Goal: Task Accomplishment & Management: Use online tool/utility

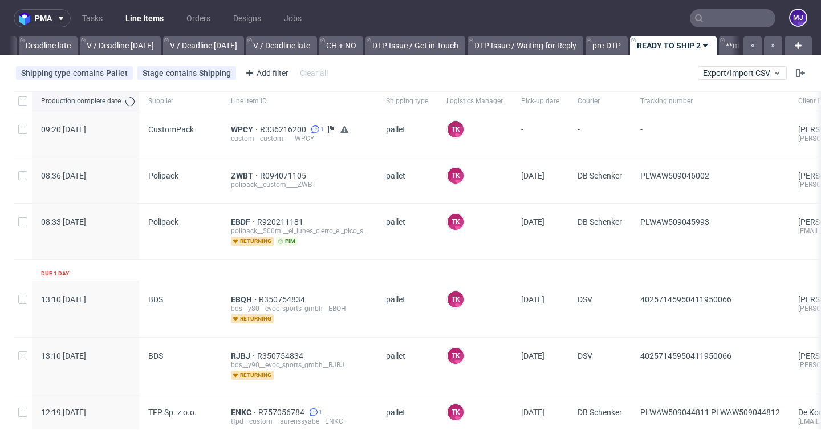
click at [727, 21] on input "text" at bounding box center [733, 18] width 86 height 18
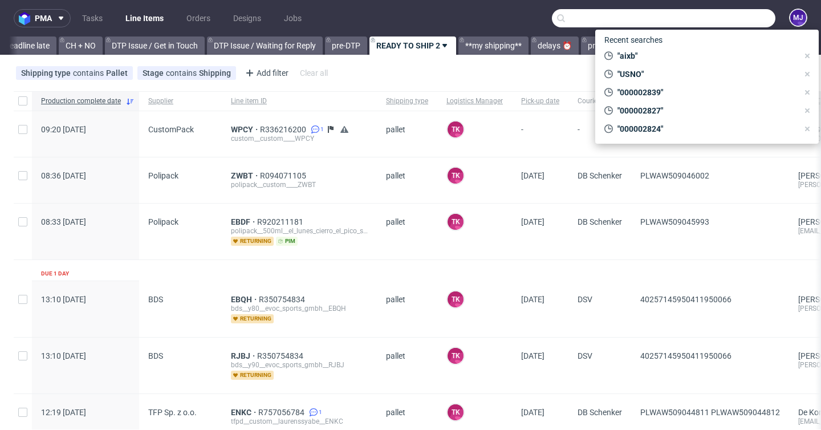
paste input "HUXB"
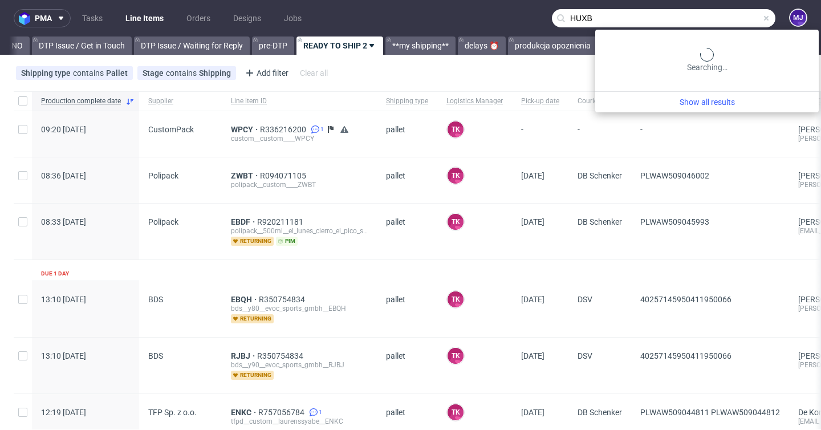
scroll to position [0, 1667]
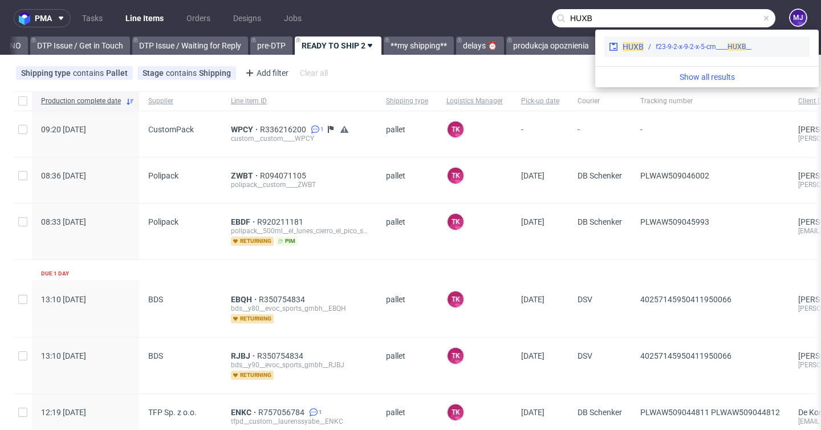
type input "HUXB"
click at [672, 45] on div "__f23-9-2-x-9-2-x-5-cm____ HUXB" at bounding box center [704, 47] width 96 height 10
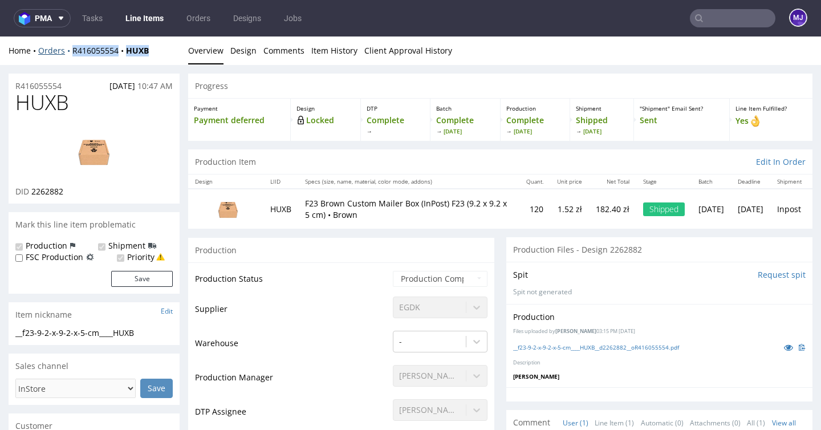
drag, startPoint x: 154, startPoint y: 50, endPoint x: 70, endPoint y: 53, distance: 85.0
click at [70, 53] on div "Home Orders R416055554 HUXB" at bounding box center [94, 50] width 171 height 11
copy div "R416055554 HUXB"
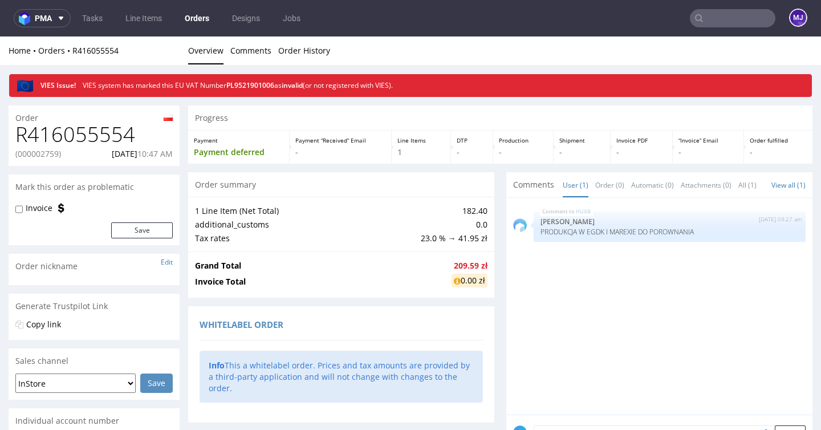
click at [40, 155] on p "(000002759)" at bounding box center [38, 153] width 46 height 11
copy p "000002759"
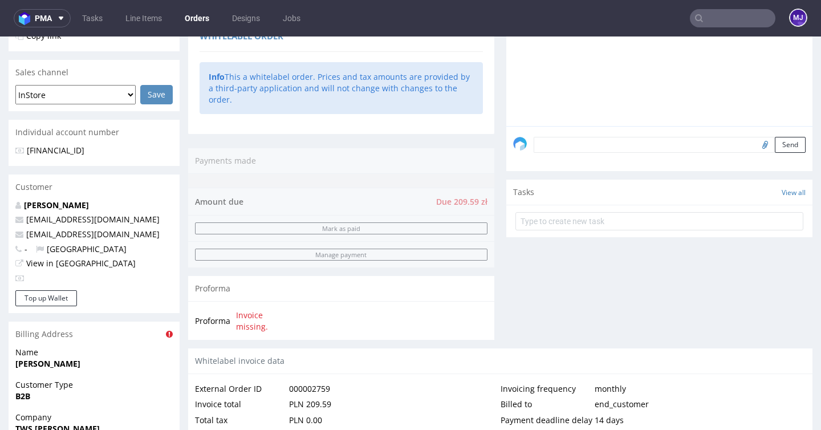
scroll to position [268, 0]
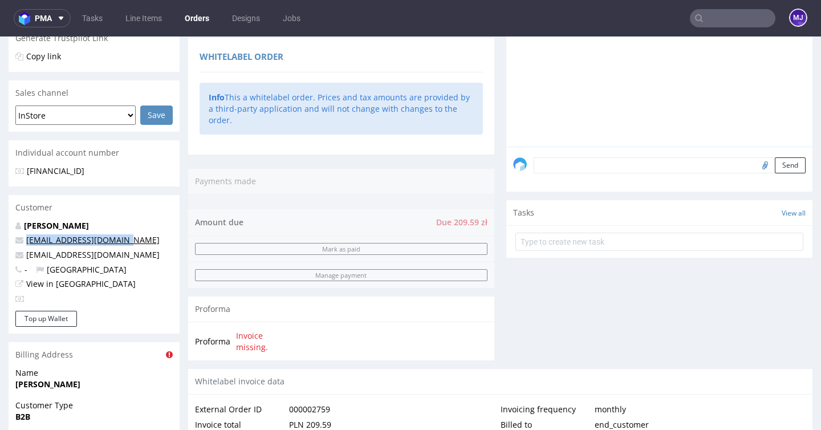
drag, startPoint x: 128, startPoint y: 239, endPoint x: 28, endPoint y: 242, distance: 100.4
click at [28, 242] on p "whitelabel@packhelp.com" at bounding box center [93, 239] width 157 height 11
copy link "whitelabel@packhelp.com"
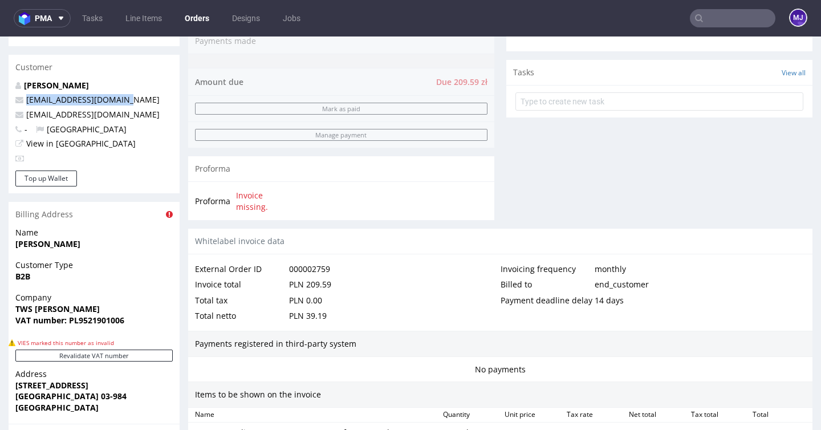
scroll to position [407, 0]
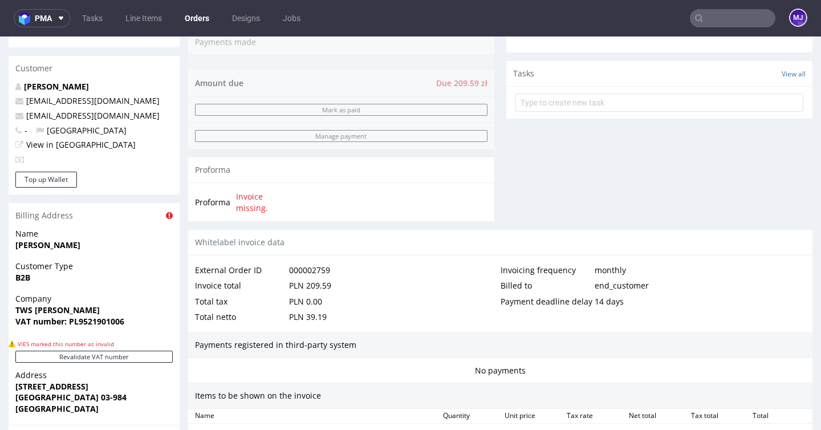
click at [99, 116] on p "dws_tws@onet.pl" at bounding box center [93, 115] width 157 height 11
drag, startPoint x: 97, startPoint y: 116, endPoint x: 21, endPoint y: 116, distance: 75.8
click at [21, 116] on p "dws_tws@onet.pl" at bounding box center [93, 115] width 157 height 11
copy span "dws_tws@onet.pl"
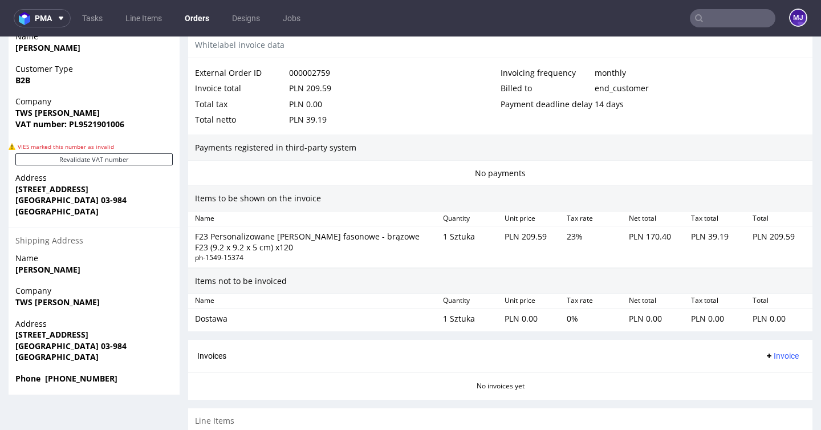
scroll to position [676, 0]
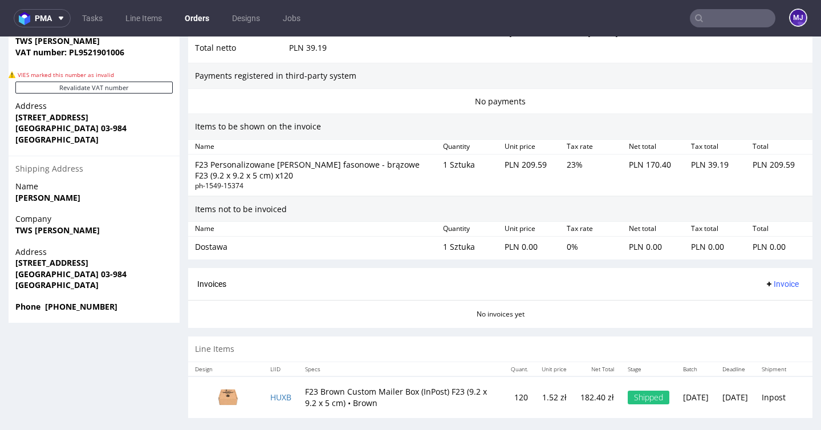
click at [79, 307] on strong "Phone +48 535525029" at bounding box center [66, 306] width 102 height 11
copy strong "535525029"
click at [33, 194] on strong "Tomasz Szczekowski" at bounding box center [47, 197] width 65 height 11
drag, startPoint x: 33, startPoint y: 194, endPoint x: 62, endPoint y: 194, distance: 29.1
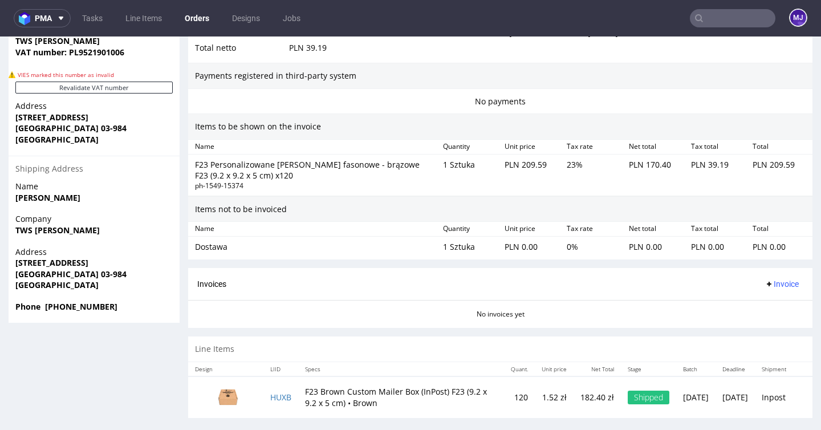
click at [62, 194] on strong "Tomasz Szczekowski" at bounding box center [47, 197] width 65 height 11
copy strong "Tomasz Szczekowski"
click at [25, 231] on strong "TWS TOMASZ SZCZEKOWSKI" at bounding box center [57, 230] width 84 height 11
drag, startPoint x: 25, startPoint y: 231, endPoint x: 83, endPoint y: 231, distance: 57.6
click at [83, 231] on strong "TWS TOMASZ SZCZEKOWSKI" at bounding box center [57, 230] width 84 height 11
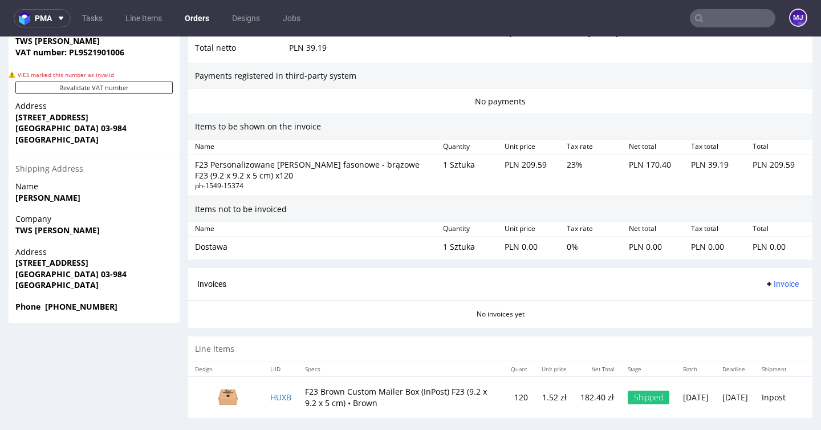
copy strong "TWS TOMASZ SZCZEKOWSKI"
click at [67, 276] on strong "WARSZAWA 03-984" at bounding box center [70, 273] width 111 height 11
drag, startPoint x: 67, startPoint y: 276, endPoint x: 79, endPoint y: 276, distance: 11.4
click at [79, 276] on strong "WARSZAWA 03-984" at bounding box center [70, 273] width 111 height 11
copy strong "03-984"
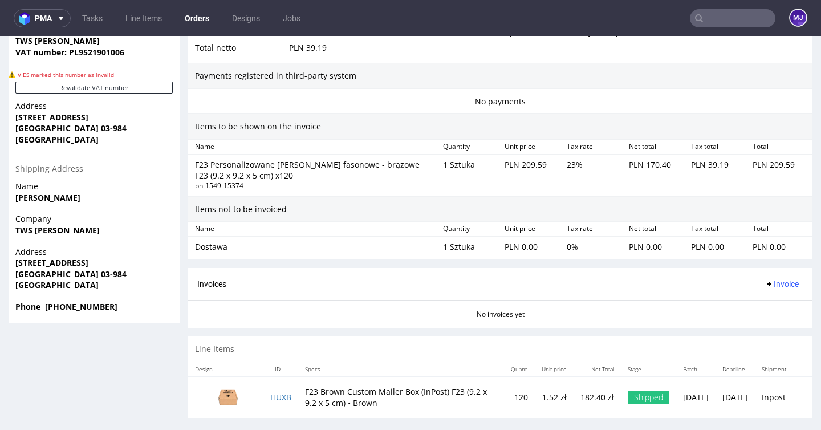
click at [54, 273] on strong "WARSZAWA 03-984" at bounding box center [70, 273] width 111 height 11
copy strong "WARSZAWA"
click at [60, 266] on strong "JUGOSŁOWIAŃSKA 15D/44" at bounding box center [51, 262] width 73 height 11
drag, startPoint x: 60, startPoint y: 266, endPoint x: 117, endPoint y: 264, distance: 56.5
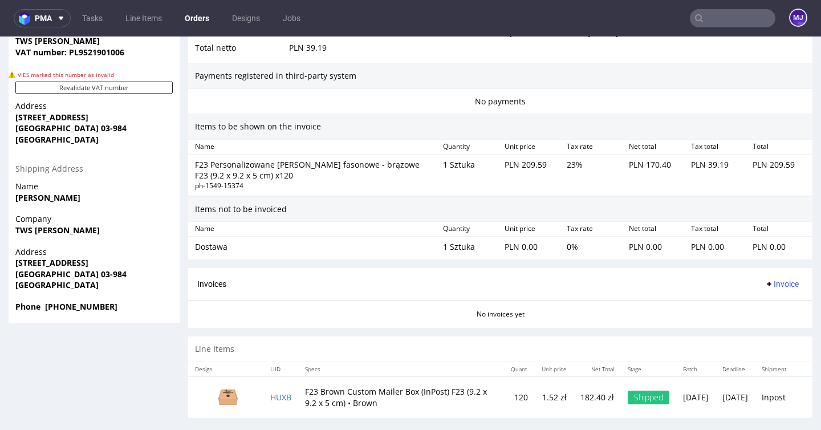
click at [88, 264] on strong "JUGOSŁOWIAŃSKA 15D/44" at bounding box center [51, 262] width 73 height 11
copy strong "JUGOSŁOWIAŃSKA 15D/44"
drag, startPoint x: 68, startPoint y: 146, endPoint x: 93, endPoint y: -82, distance: 229.4
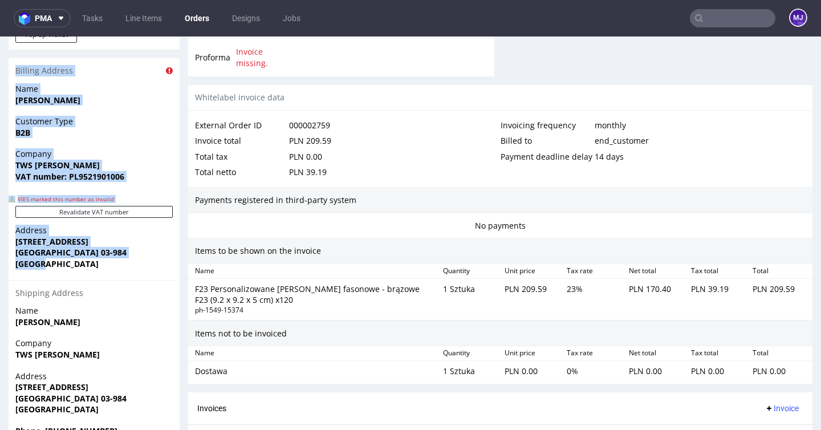
click at [177, 129] on div "Customer Type B2B" at bounding box center [94, 132] width 171 height 32
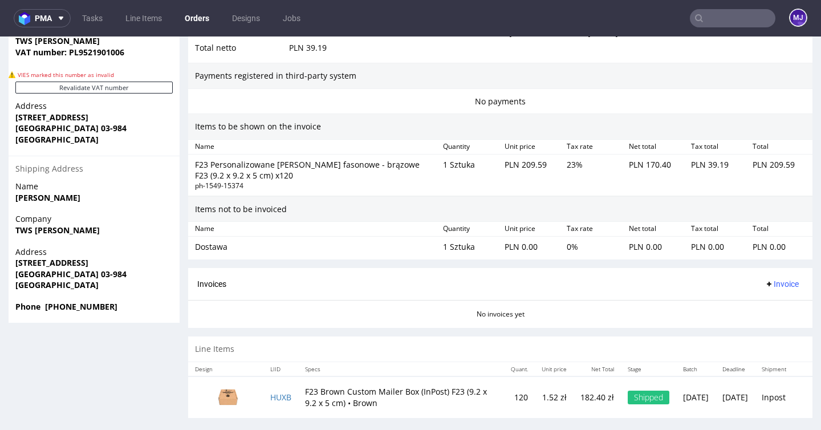
scroll to position [3, 0]
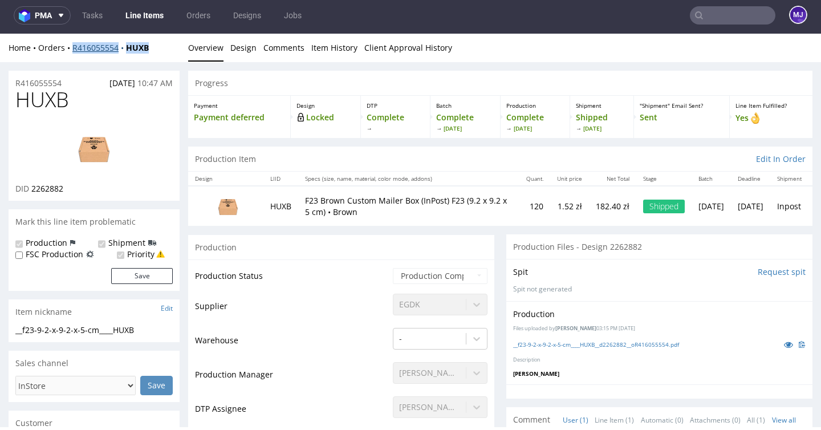
drag, startPoint x: 158, startPoint y: 50, endPoint x: 72, endPoint y: 50, distance: 86.6
click at [72, 50] on div "Home Orders R416055554 HUXB" at bounding box center [94, 47] width 171 height 11
drag, startPoint x: 383, startPoint y: 203, endPoint x: 392, endPoint y: 203, distance: 8.6
click at [391, 203] on p "F23 Brown Custom Mailer Box (InPost) F23 (9.2 x 9.2 x 5 cm) • Brown" at bounding box center [408, 206] width 207 height 22
click at [380, 202] on p "F23 Brown Custom Mailer Box (InPost) F23 (9.2 x 9.2 x 5 cm) • Brown" at bounding box center [408, 206] width 207 height 22
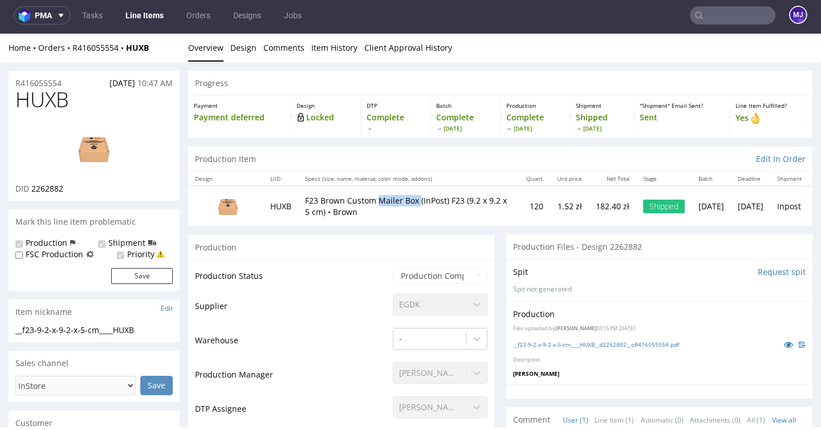
drag, startPoint x: 377, startPoint y: 201, endPoint x: 418, endPoint y: 201, distance: 40.5
click at [418, 201] on p "F23 Brown Custom Mailer Box (InPost) F23 (9.2 x 9.2 x 5 cm) • Brown" at bounding box center [408, 206] width 207 height 22
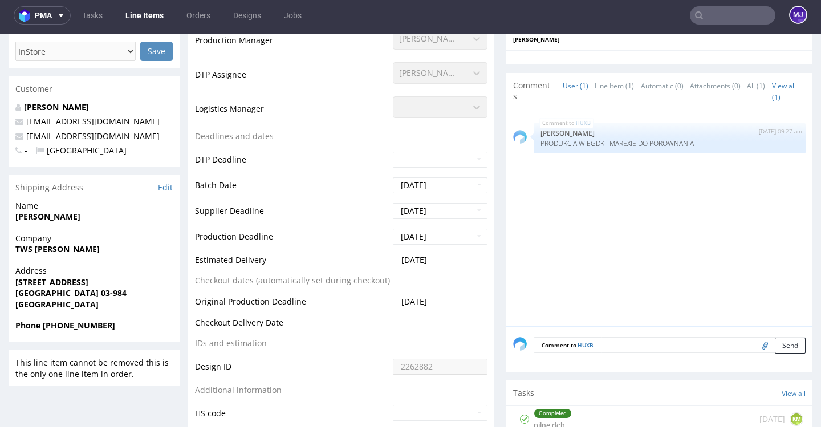
scroll to position [344, 0]
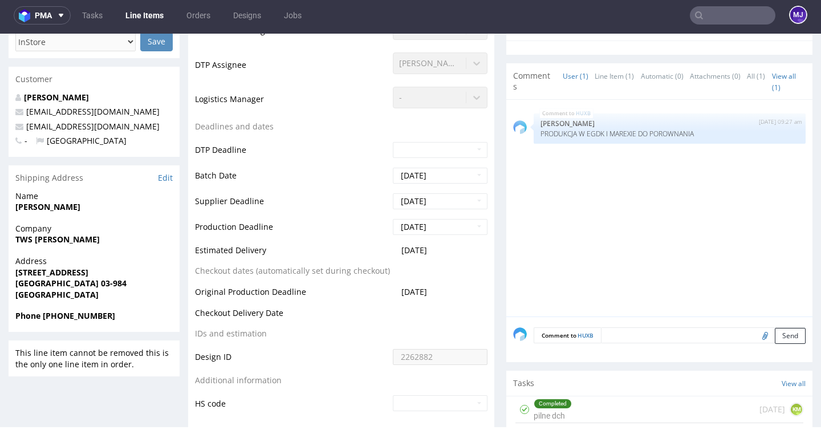
click at [627, 333] on textarea at bounding box center [703, 335] width 205 height 16
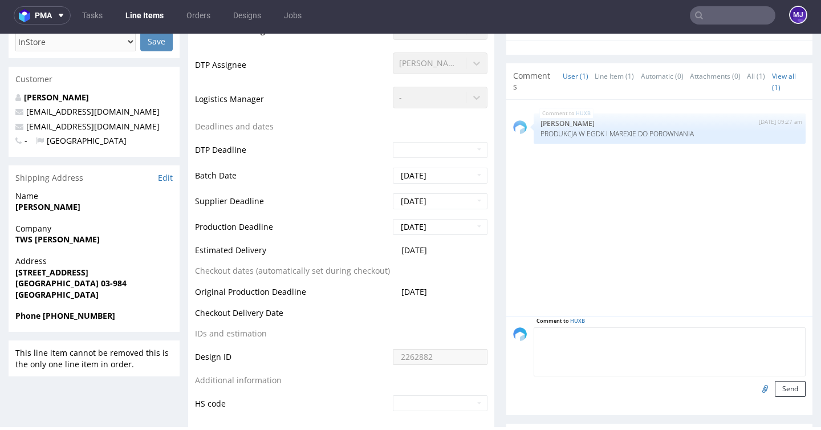
click at [601, 336] on textarea at bounding box center [670, 351] width 272 height 49
click at [578, 253] on div "HUXB 19th Sep 25 | 09:27 am Ewa Prus PRODUKCJA W EGDK I MAREXIE DO POROWNANIA" at bounding box center [662, 212] width 299 height 210
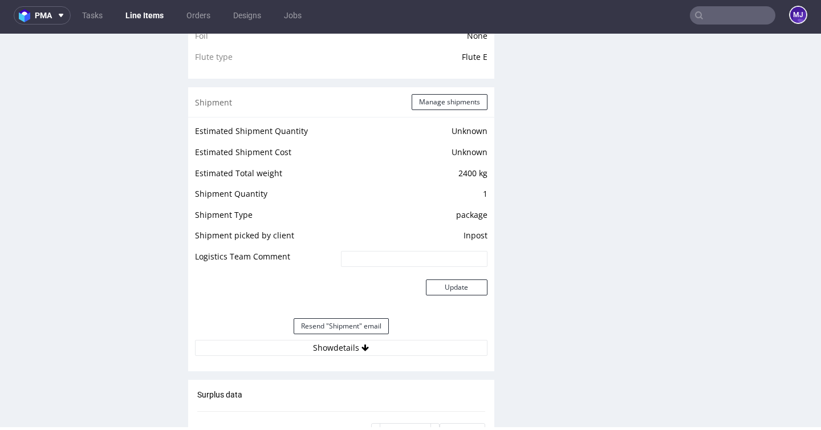
scroll to position [1232, 0]
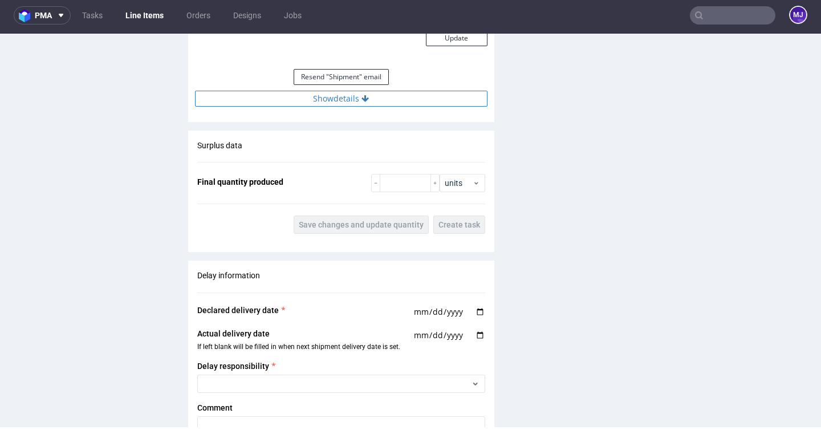
click at [361, 96] on icon at bounding box center [364, 99] width 7 height 8
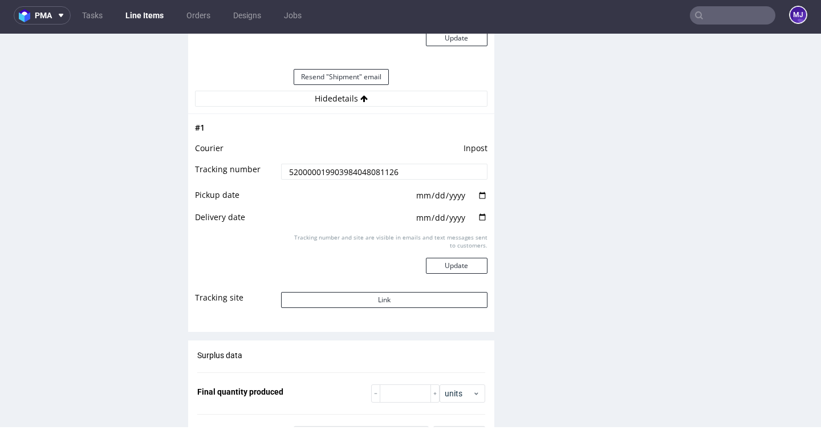
click at [353, 171] on input "520000019903984048081126" at bounding box center [384, 172] width 206 height 16
paste input "605806137503984027843608"
type input "605806137503984027843608"
click at [469, 267] on button "Update" at bounding box center [457, 266] width 62 height 16
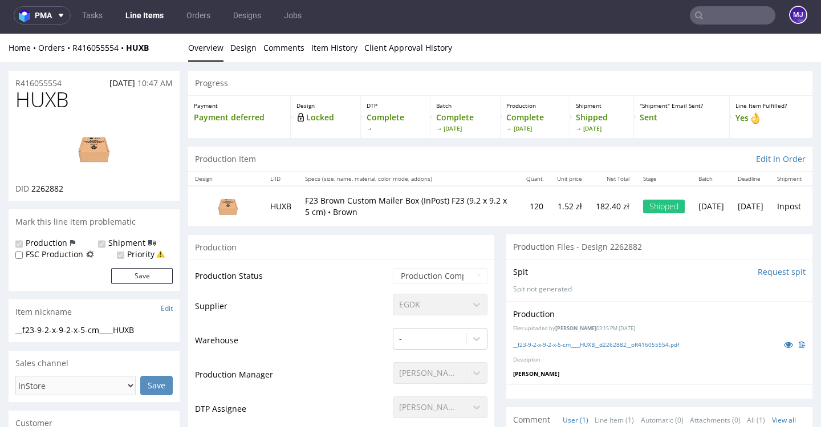
scroll to position [0, 0]
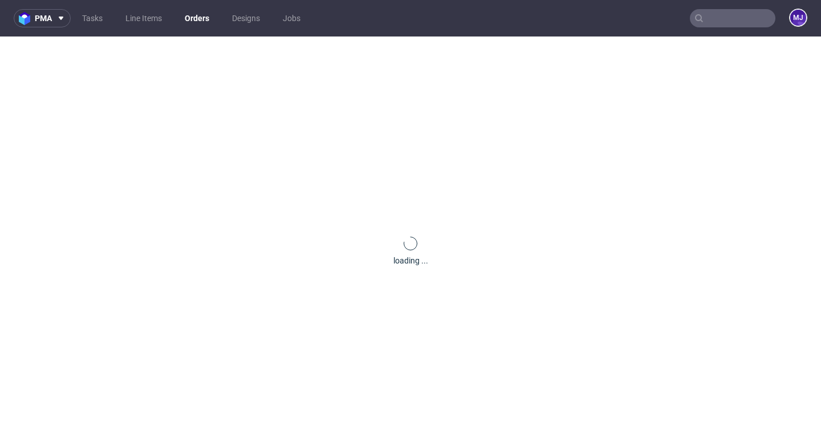
click at [372, 42] on div "loading ..." at bounding box center [410, 251] width 821 height 430
click at [392, 37] on div "loading ..." at bounding box center [410, 251] width 821 height 430
click at [416, 31] on nav "pma Tasks Line Items Orders Designs Jobs MJ" at bounding box center [410, 18] width 821 height 36
click at [416, 43] on div "loading ..." at bounding box center [410, 251] width 821 height 430
click at [436, 31] on nav "pma Tasks Line Items Orders Designs Jobs MJ" at bounding box center [410, 18] width 821 height 36
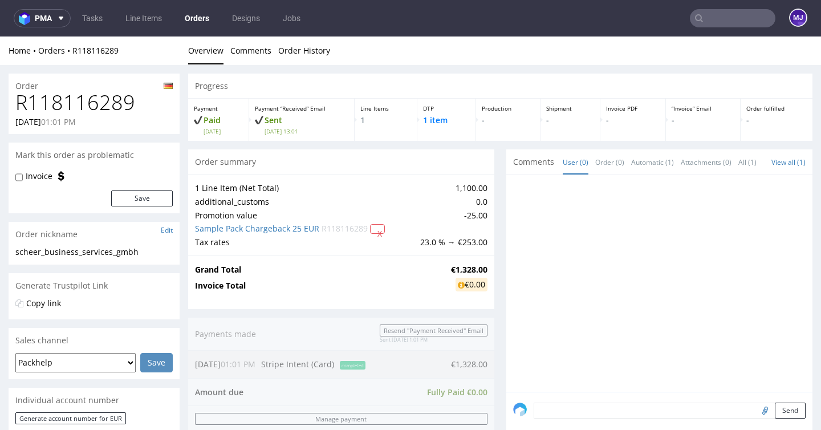
click at [440, 41] on div "Home Orders R118116289 Overview Comments Order History" at bounding box center [410, 50] width 821 height 29
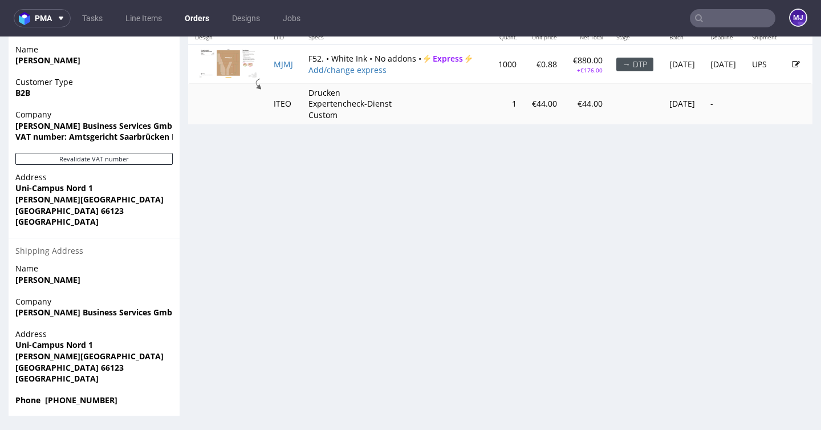
scroll to position [3, 0]
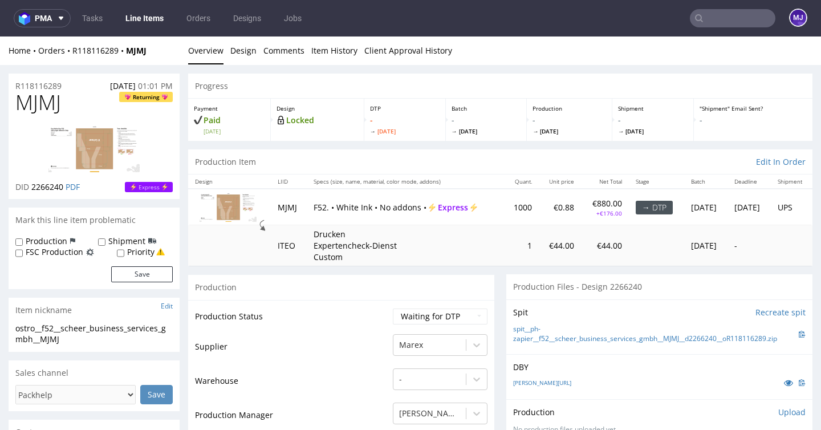
click at [539, 248] on td "€44.00" at bounding box center [560, 245] width 43 height 40
drag, startPoint x: 526, startPoint y: 248, endPoint x: 587, endPoint y: 248, distance: 60.4
click at [587, 248] on tr "ITEO Drucken Expertencheck-Dienst Custom 1 €44.00 €44.00 Mon 29 Sep -" at bounding box center [500, 245] width 624 height 40
click at [430, 80] on div "Progress" at bounding box center [500, 86] width 624 height 25
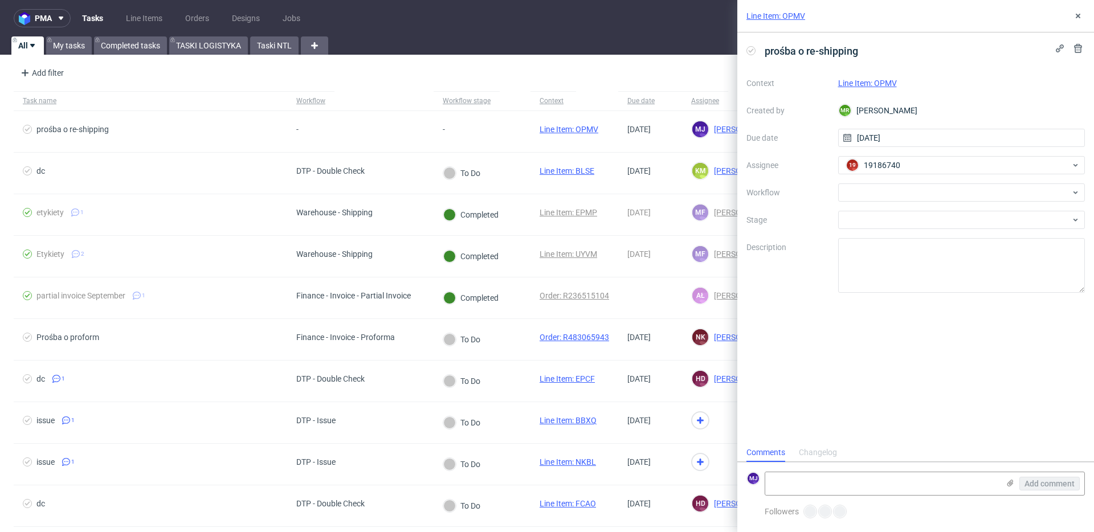
scroll to position [9, 0]
click at [935, 169] on div "[PERSON_NAME]" at bounding box center [958, 165] width 228 height 18
type input "fedo"
click at [933, 64] on div "prośba o re-shipping Context Line Item: OPMV Created by Michał Rachański Due da…" at bounding box center [916, 237] width 357 height 411
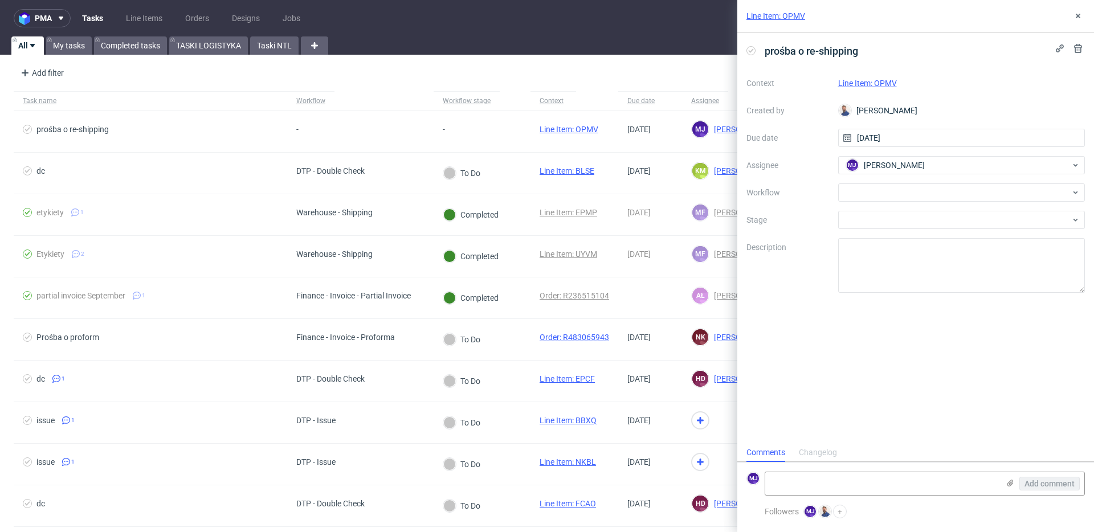
click at [882, 83] on link "Line Item: OPMV" at bounding box center [868, 83] width 59 height 9
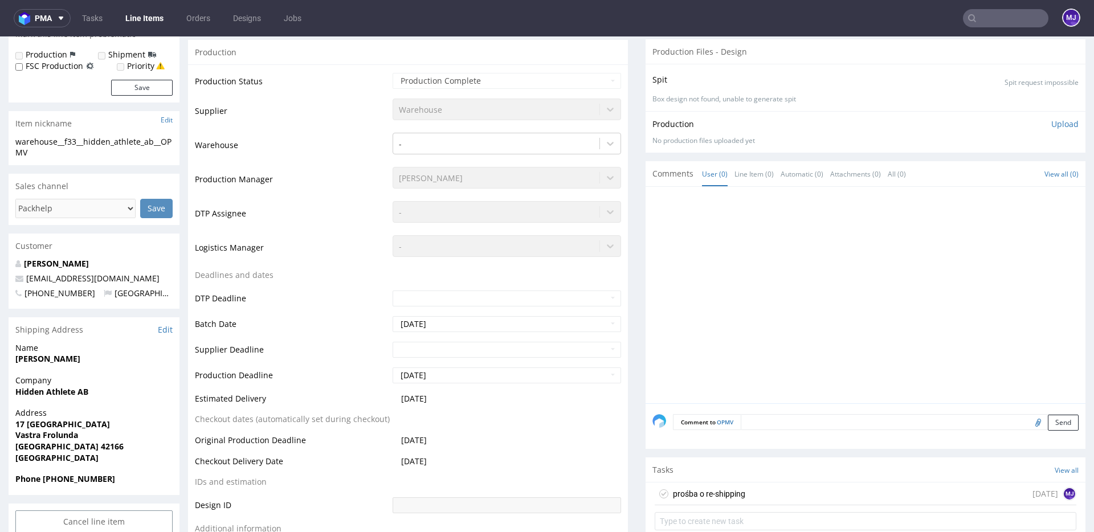
scroll to position [239, 0]
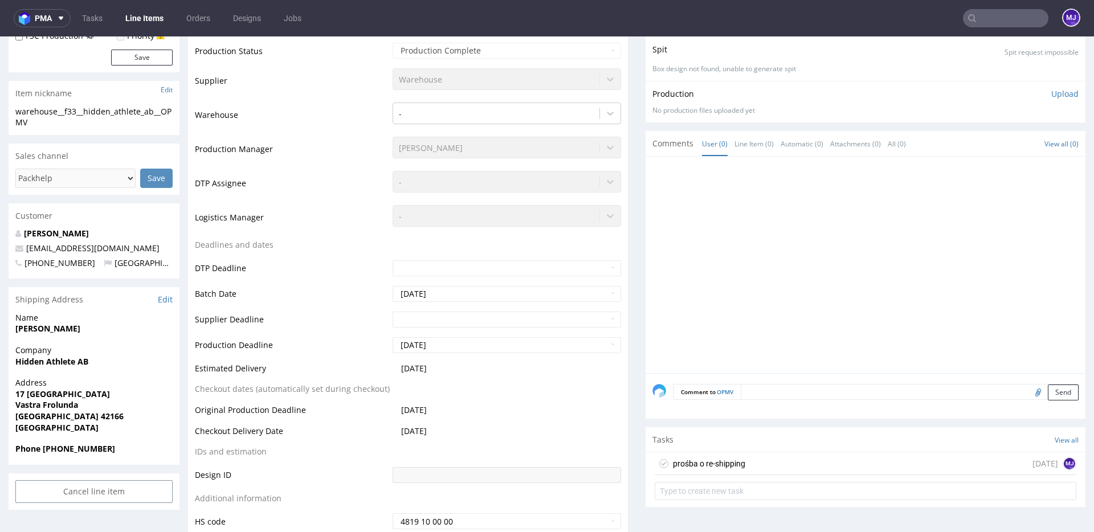
click at [710, 465] on div "prośba o re-shipping" at bounding box center [709, 464] width 72 height 14
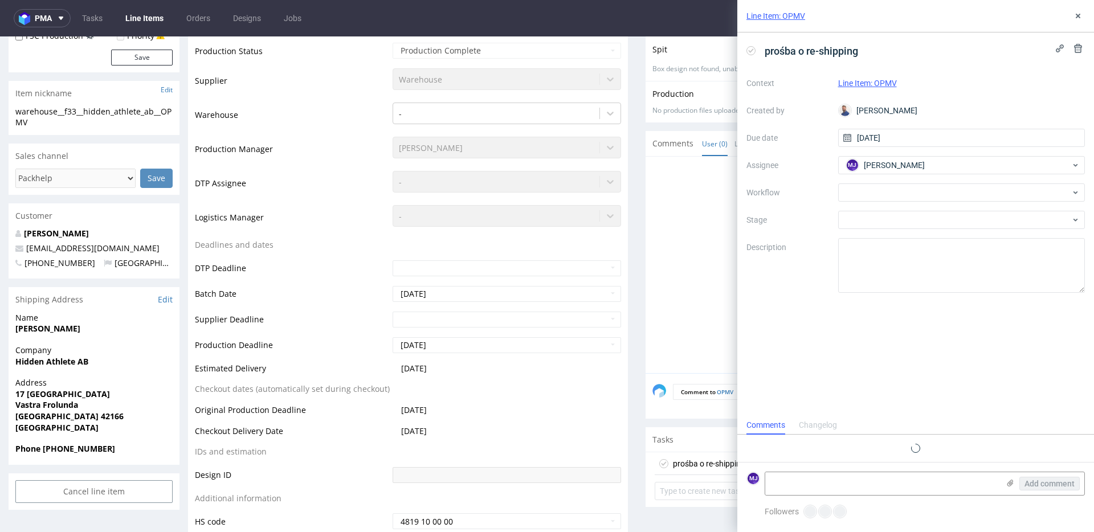
scroll to position [9, 0]
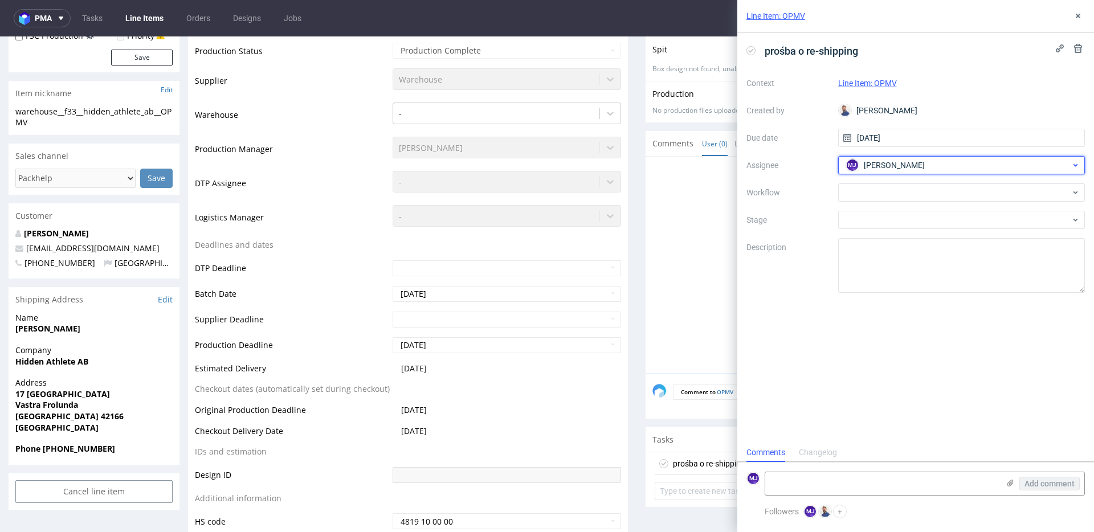
click at [873, 167] on span "[PERSON_NAME]" at bounding box center [894, 165] width 61 height 11
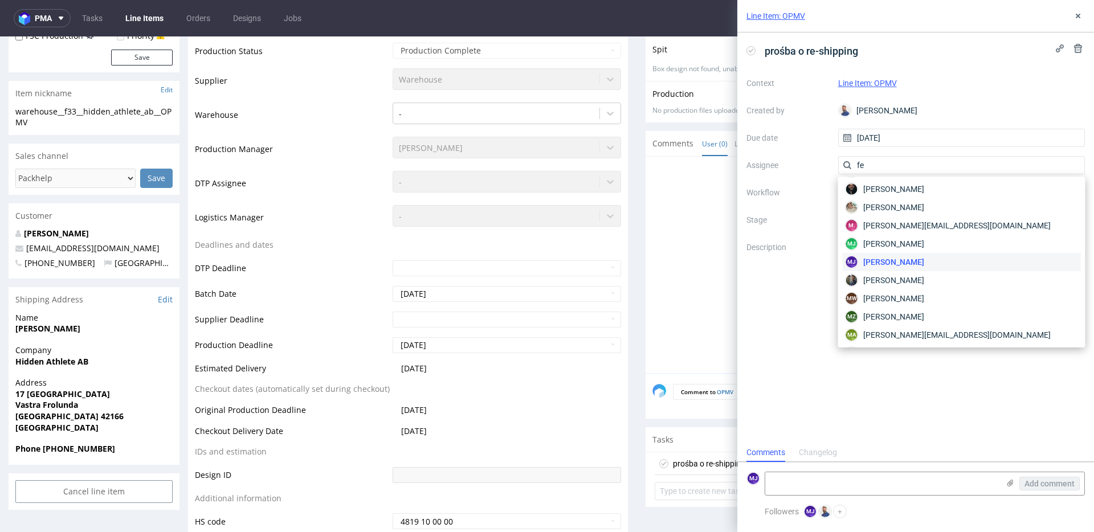
scroll to position [0, 0]
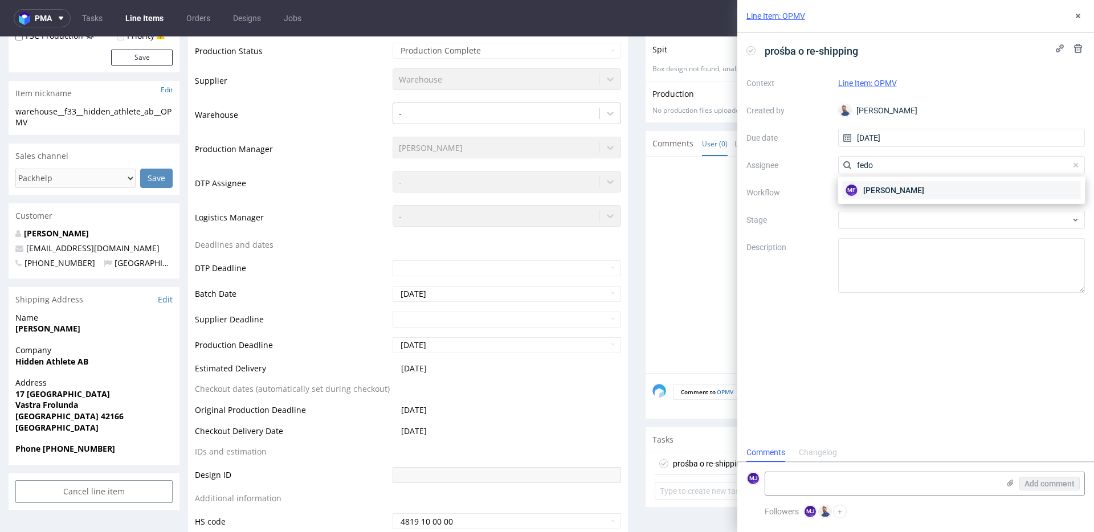
type input "fedo"
click at [901, 193] on span "Michał Fedorowicz" at bounding box center [894, 190] width 61 height 11
click at [1080, 14] on icon at bounding box center [1078, 15] width 9 height 9
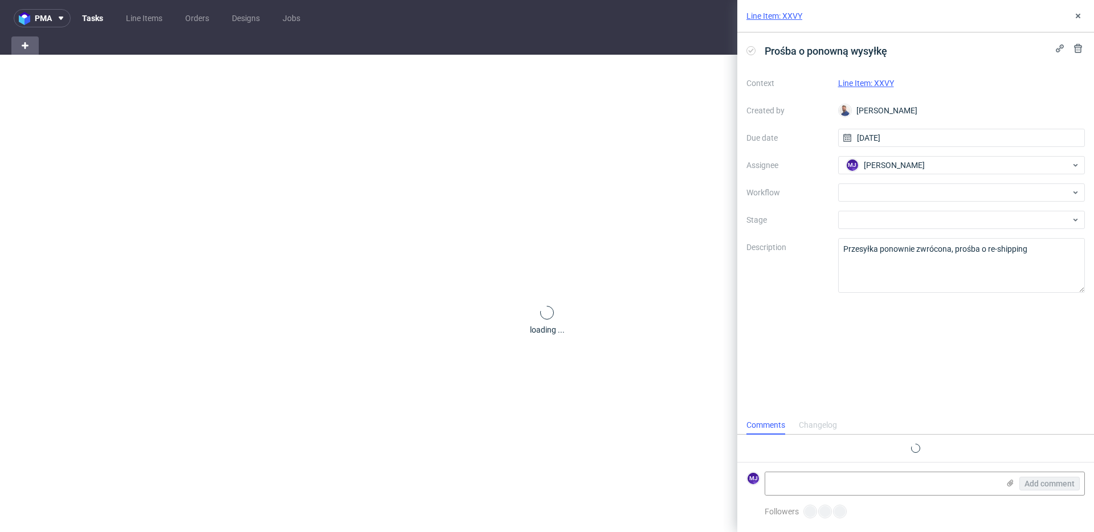
scroll to position [9, 0]
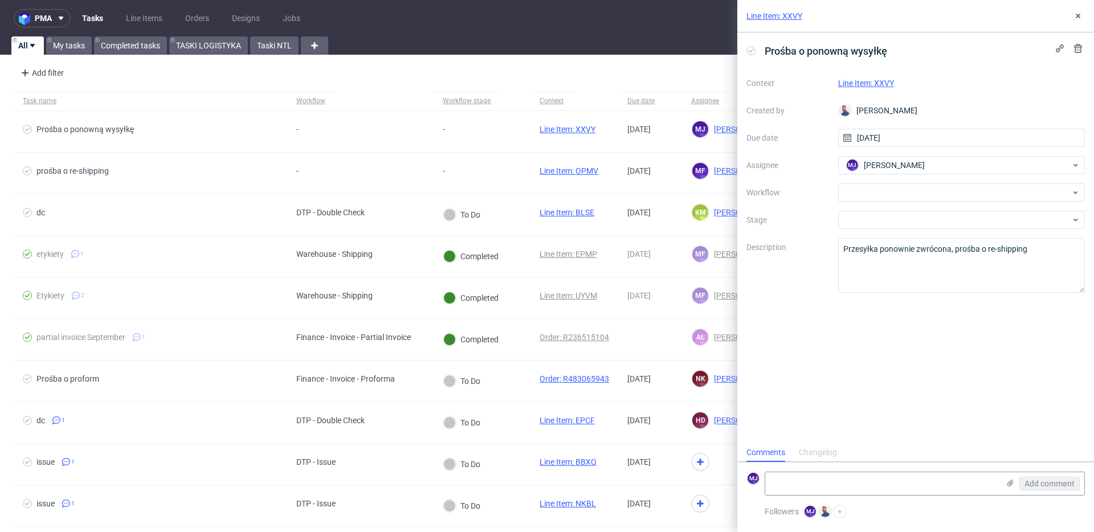
click at [876, 85] on link "Line Item: XXVY" at bounding box center [867, 83] width 56 height 9
click at [899, 164] on span "[PERSON_NAME]" at bounding box center [894, 165] width 61 height 11
type input "fedo"
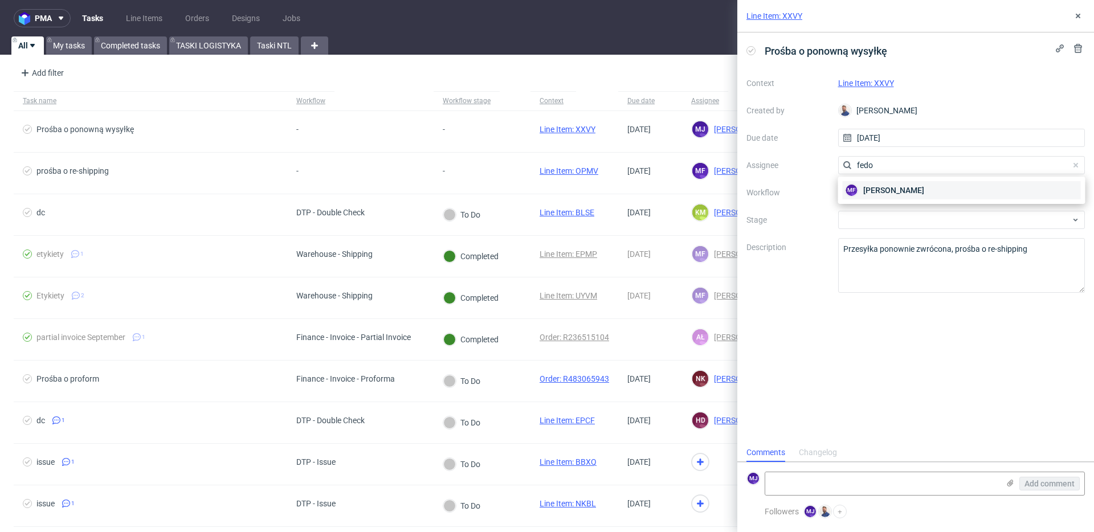
click at [911, 191] on span "[PERSON_NAME]" at bounding box center [894, 190] width 61 height 11
click at [1081, 18] on icon at bounding box center [1078, 15] width 9 height 9
